Goal: Navigation & Orientation: Understand site structure

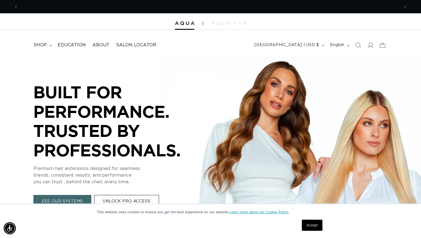
scroll to position [0, 762]
click at [259, 214] on link "Learn more about our Cookie Policy." at bounding box center [259, 213] width 60 height 4
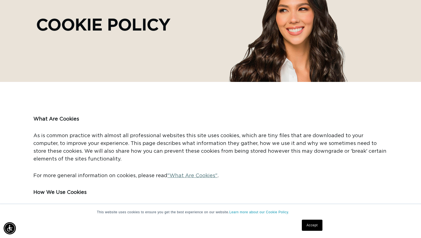
click at [310, 225] on link "Accept" at bounding box center [311, 225] width 21 height 11
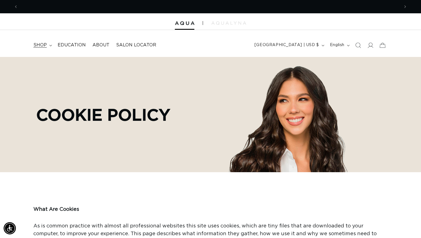
scroll to position [0, 762]
click at [44, 43] on span "shop" at bounding box center [39, 45] width 13 height 6
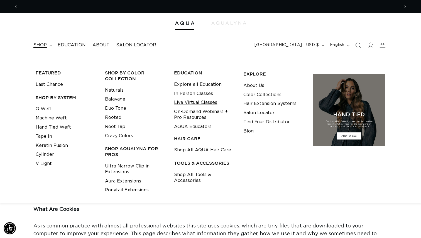
scroll to position [0, 381]
click at [193, 126] on link "AQUA Educators" at bounding box center [193, 126] width 38 height 9
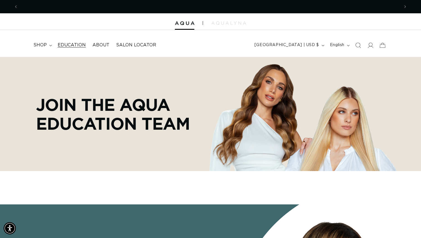
scroll to position [0, 381]
click at [100, 45] on span "About" at bounding box center [100, 45] width 17 height 6
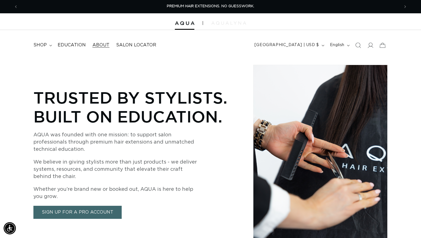
click at [217, 24] on img at bounding box center [228, 22] width 35 height 3
click at [184, 26] on div at bounding box center [210, 21] width 421 height 17
click at [189, 23] on img at bounding box center [184, 23] width 19 height 4
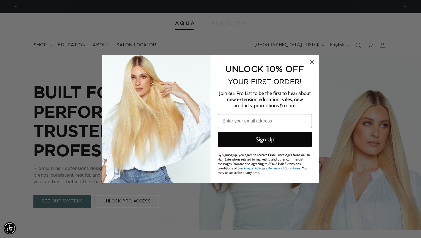
scroll to position [0, 762]
